Goal: Task Accomplishment & Management: Use online tool/utility

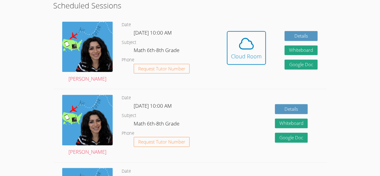
scroll to position [120, 0]
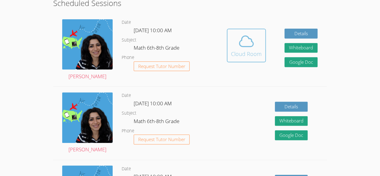
click at [243, 43] on icon at bounding box center [246, 41] width 17 height 17
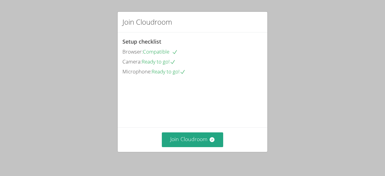
click at [383, 25] on div "Join Cloudroom Setup checklist Browser: Compatible Camera: Ready to go! Microph…" at bounding box center [192, 88] width 385 height 176
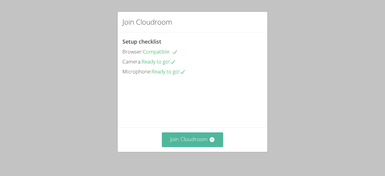
click at [192, 144] on button "Join Cloudroom" at bounding box center [193, 139] width 62 height 15
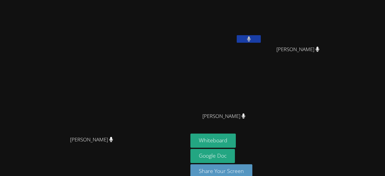
click at [260, 37] on button at bounding box center [248, 39] width 24 height 8
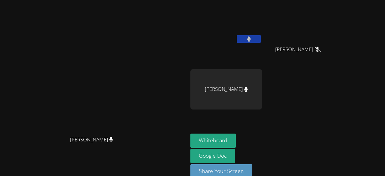
drag, startPoint x: 297, startPoint y: 37, endPoint x: 243, endPoint y: 43, distance: 55.0
click at [243, 43] on div "[PERSON_NAME]" at bounding box center [226, 23] width 72 height 43
